Goal: Find specific page/section: Find specific page/section

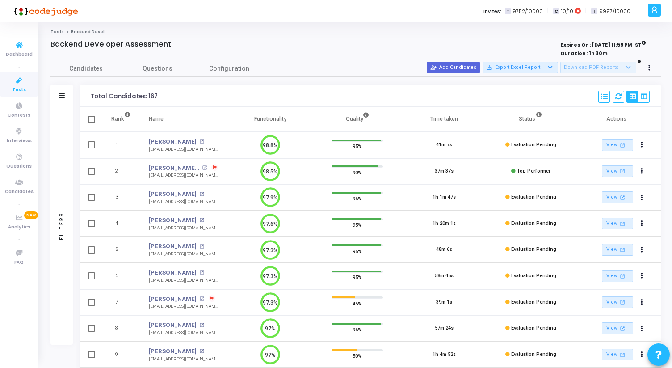
click at [13, 86] on span "Tests" at bounding box center [19, 90] width 14 height 8
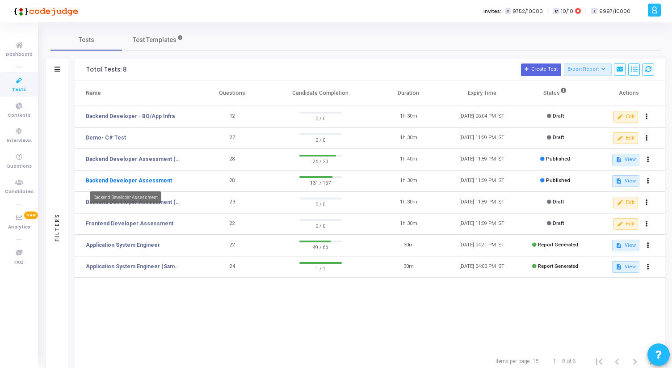
click at [147, 178] on link "Backend Developer Assessment" at bounding box center [129, 181] width 86 height 8
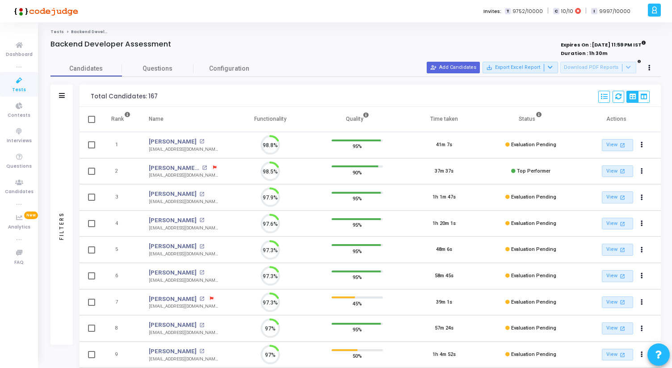
scroll to position [19, 23]
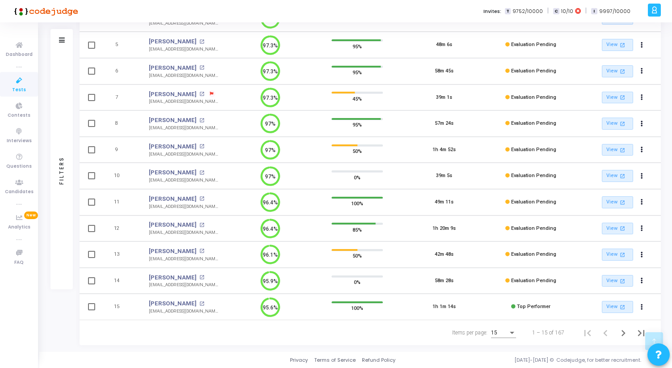
click at [510, 333] on div "Items per page:" at bounding box center [512, 332] width 8 height 7
click at [507, 330] on span "50" at bounding box center [504, 328] width 25 height 16
